Goal: Communication & Community: Participate in discussion

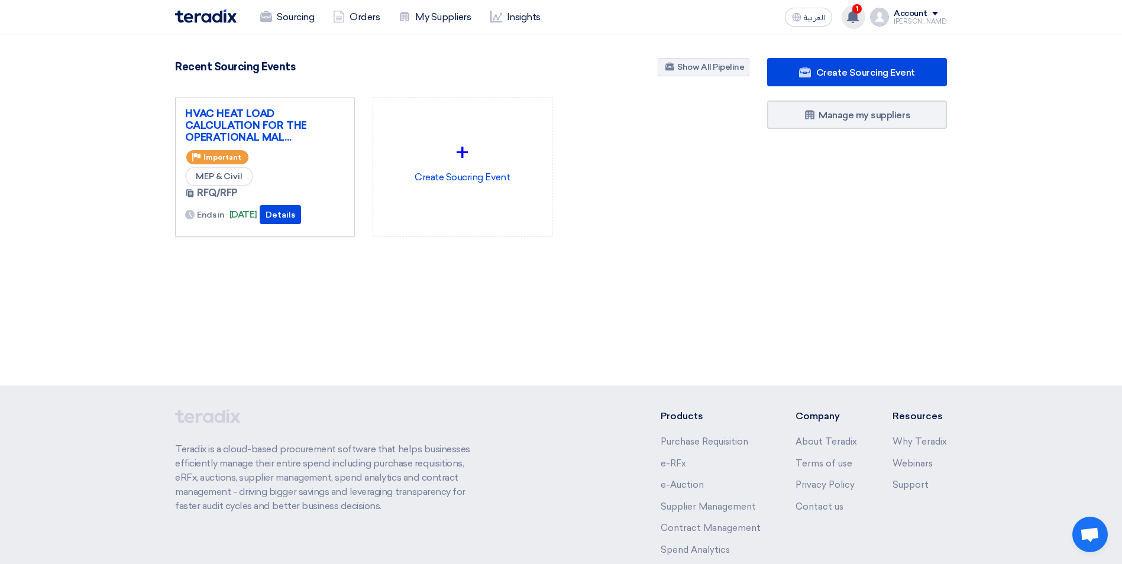
click at [862, 9] on span "1" at bounding box center [856, 8] width 9 height 9
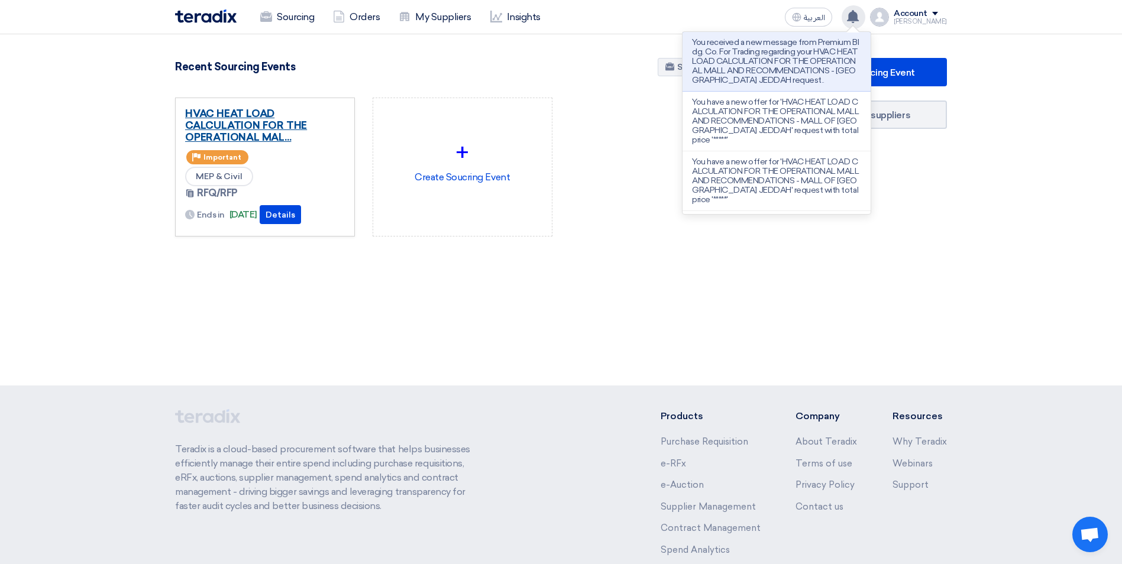
click at [208, 125] on link "HVAC HEAT LOAD CALCULATION FOR THE OPERATIONAL MAL..." at bounding box center [265, 125] width 160 height 35
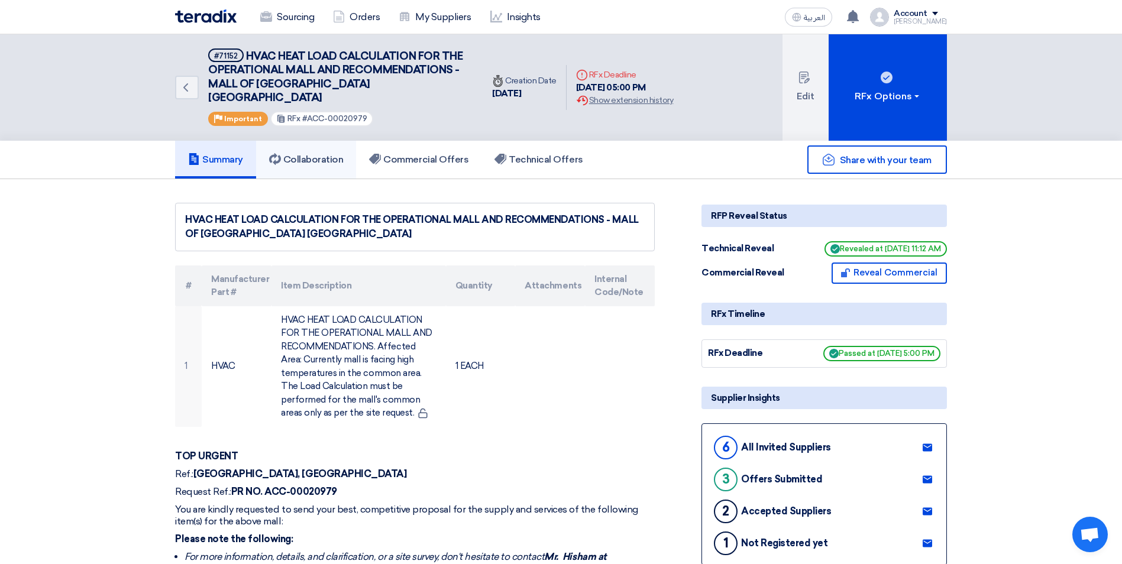
click at [341, 154] on h5 "Collaboration" at bounding box center [306, 160] width 75 height 12
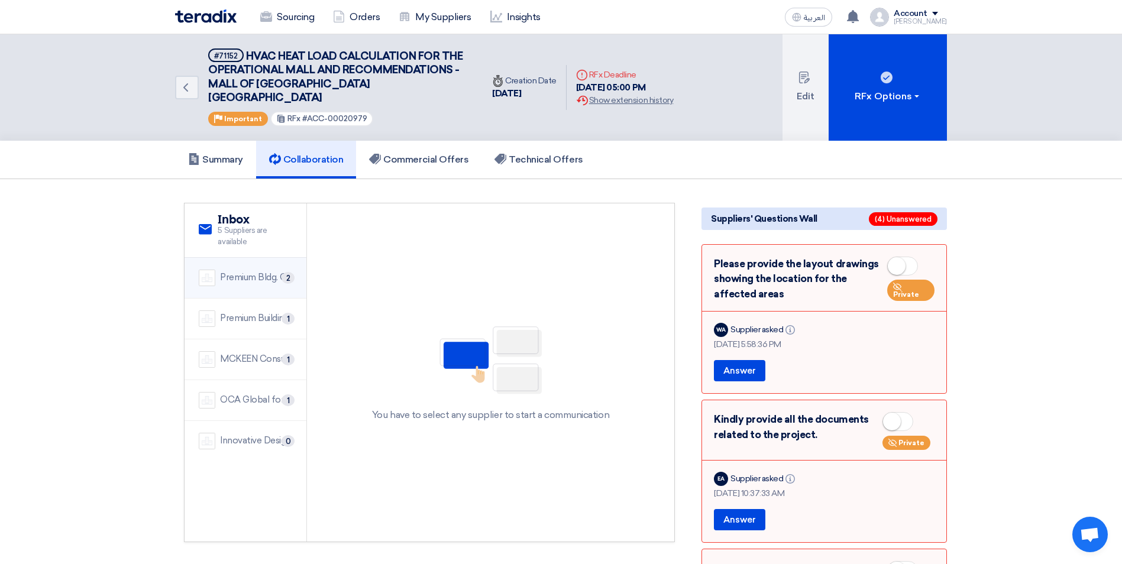
click at [218, 258] on li "Premium Bldg. Co. For Trading 2" at bounding box center [246, 278] width 122 height 41
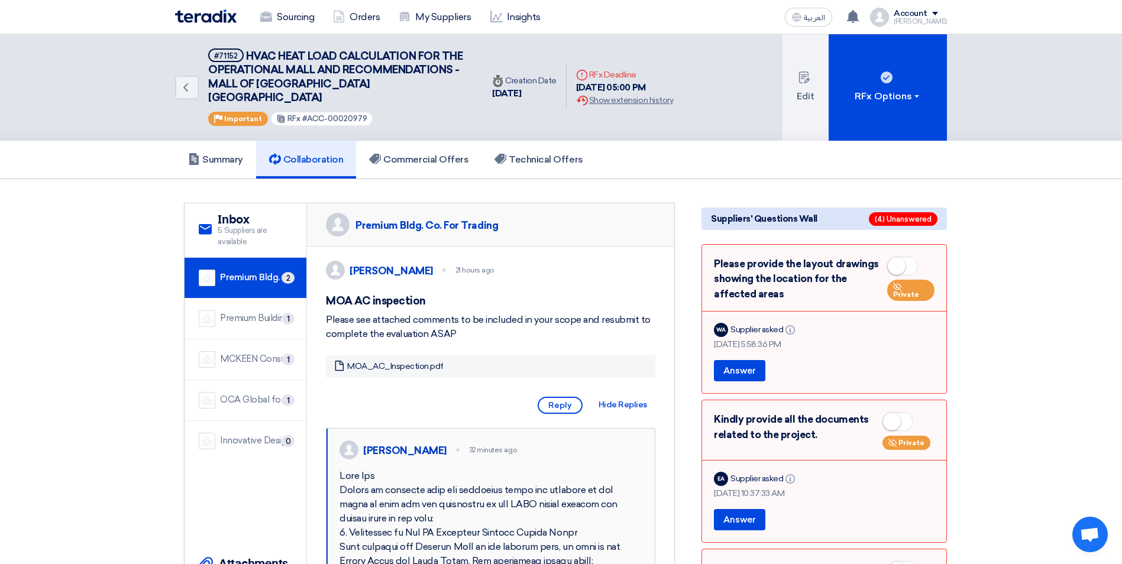
click at [249, 271] on div "Premium Bldg. Co. For Trading" at bounding box center [256, 278] width 72 height 14
click at [251, 312] on div "Premium Building Company" at bounding box center [256, 319] width 72 height 14
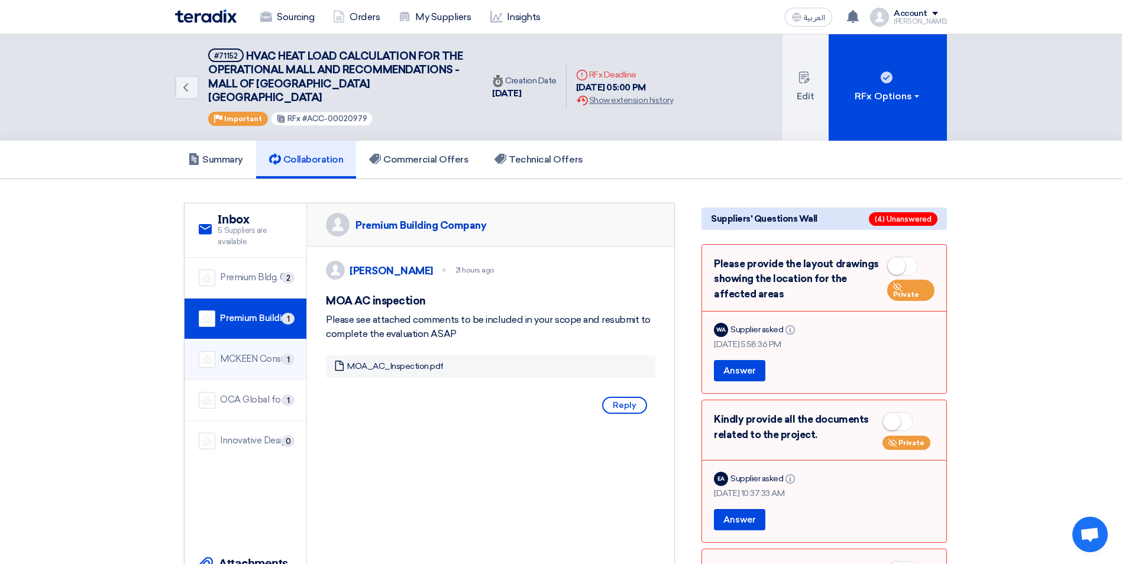
click at [250, 353] on div "MCKEEN Consult" at bounding box center [255, 360] width 71 height 14
